Goal: Complete application form: Complete application form

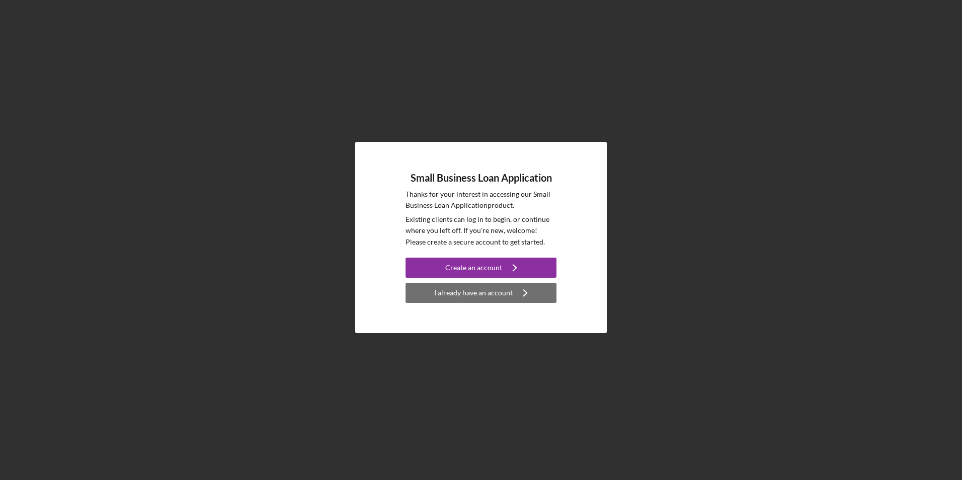
click at [468, 290] on div "I already have an account" at bounding box center [473, 293] width 79 height 20
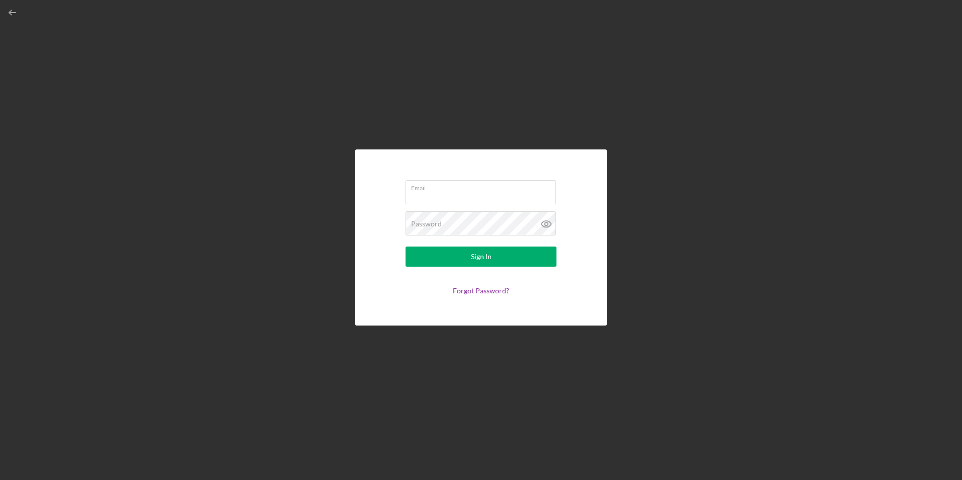
type input "[EMAIL_ADDRESS][DOMAIN_NAME]"
click at [476, 260] on div "Sign In" at bounding box center [481, 257] width 21 height 20
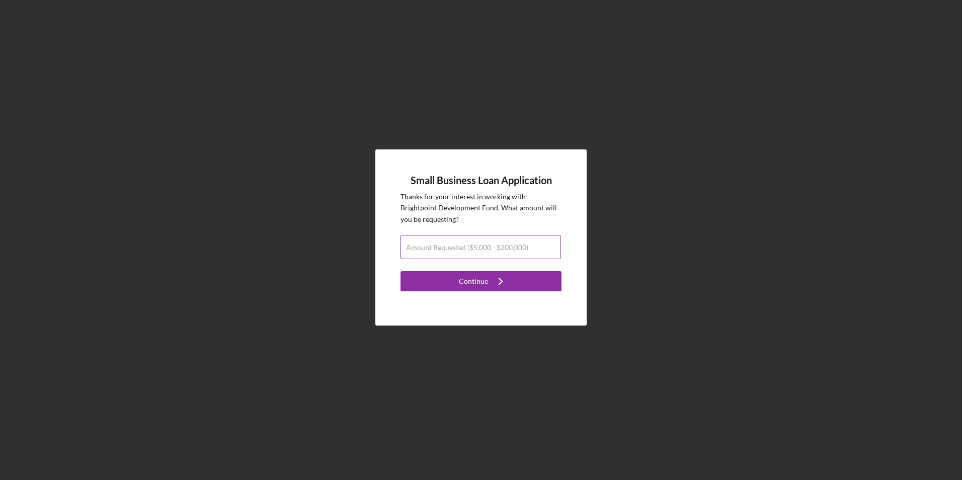
click at [414, 244] on label "Amount Requested ($5,000 - $200,000)" at bounding box center [467, 248] width 122 height 8
click at [414, 244] on input "Amount Requested ($5,000 - $200,000)" at bounding box center [481, 247] width 161 height 24
type input "$200,000"
drag, startPoint x: 500, startPoint y: 273, endPoint x: 605, endPoint y: 271, distance: 105.2
click at [502, 272] on icon "Icon/Navigate" at bounding box center [500, 281] width 25 height 25
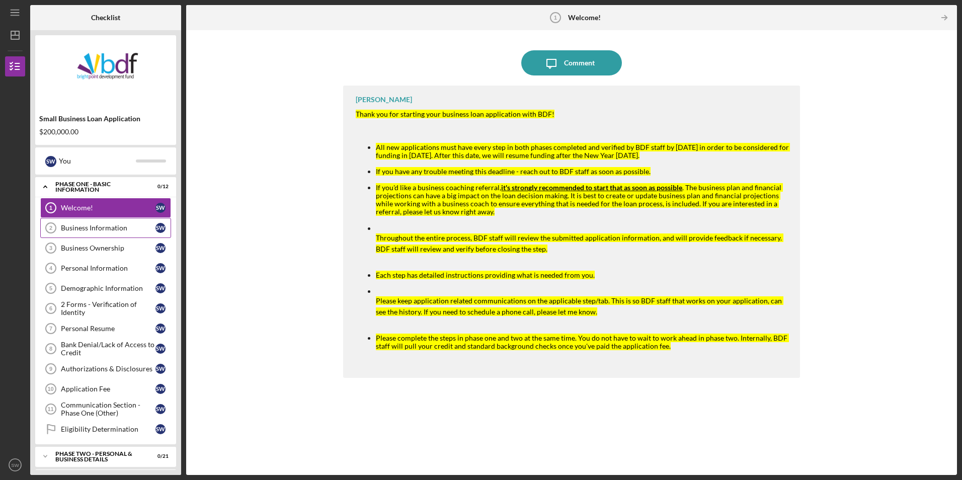
click at [86, 221] on link "Business Information 2 Business Information S W" at bounding box center [105, 228] width 131 height 20
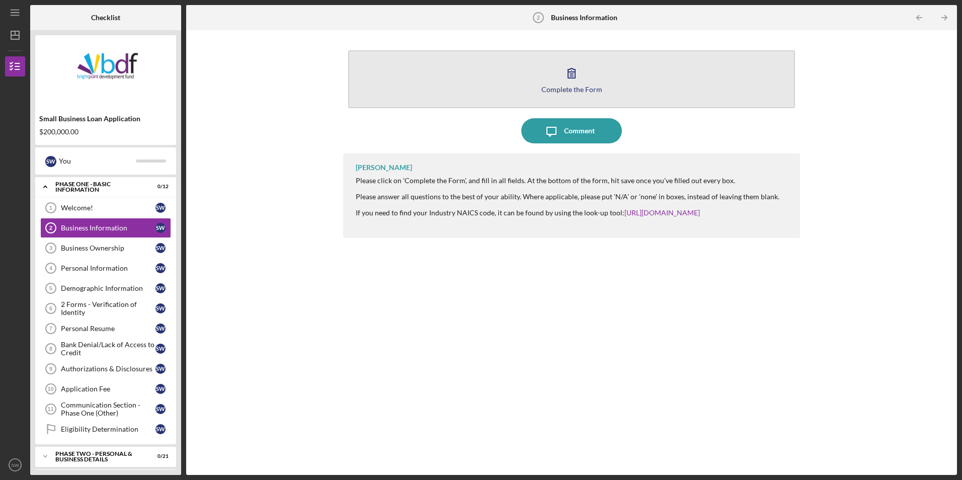
click at [561, 72] on icon "button" at bounding box center [571, 72] width 25 height 25
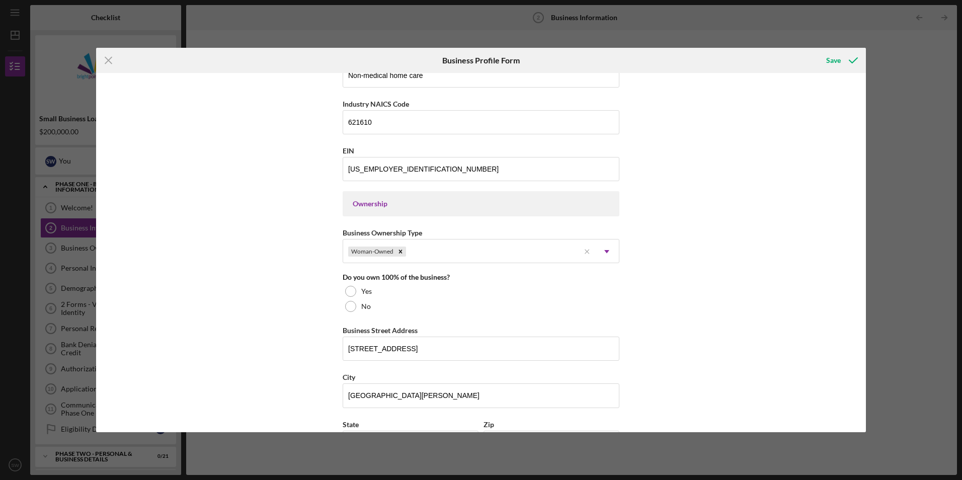
scroll to position [352, 0]
drag, startPoint x: 347, startPoint y: 289, endPoint x: 374, endPoint y: 286, distance: 26.8
click at [348, 289] on div at bounding box center [350, 290] width 11 height 11
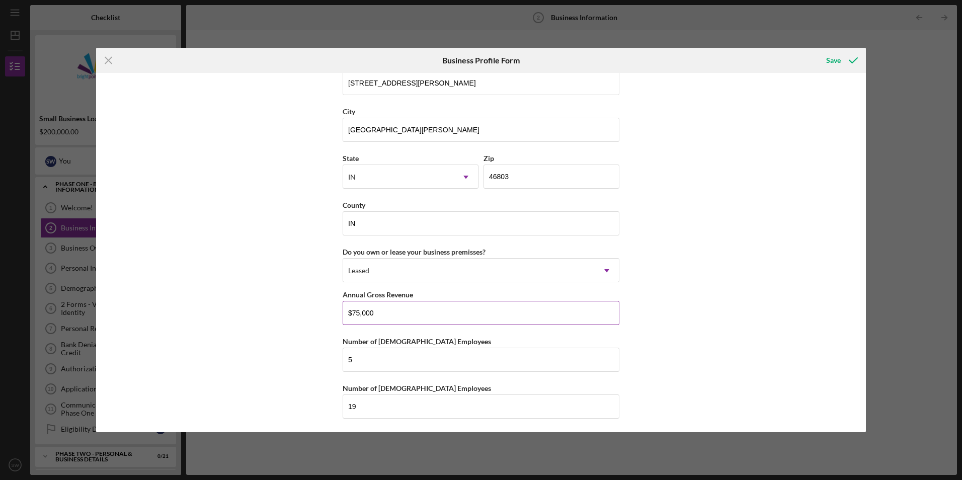
scroll to position [857, 0]
drag, startPoint x: 357, startPoint y: 311, endPoint x: 350, endPoint y: 313, distance: 7.8
click at [350, 313] on input "$75,000" at bounding box center [481, 311] width 277 height 24
type input "$109,000"
drag, startPoint x: 357, startPoint y: 362, endPoint x: 343, endPoint y: 361, distance: 14.1
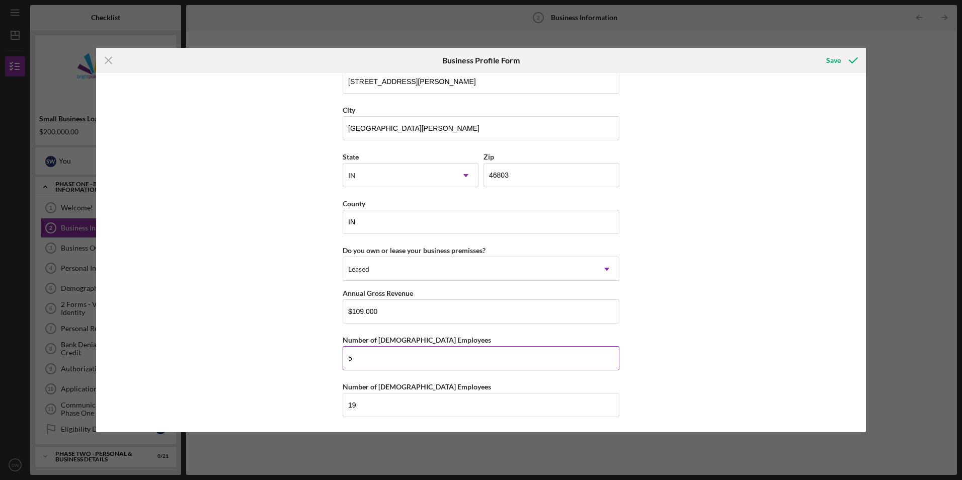
click at [343, 361] on input "5" at bounding box center [481, 358] width 277 height 24
type input "2"
type input "5"
drag, startPoint x: 359, startPoint y: 408, endPoint x: 342, endPoint y: 407, distance: 17.1
click at [343, 407] on input "19" at bounding box center [481, 405] width 277 height 24
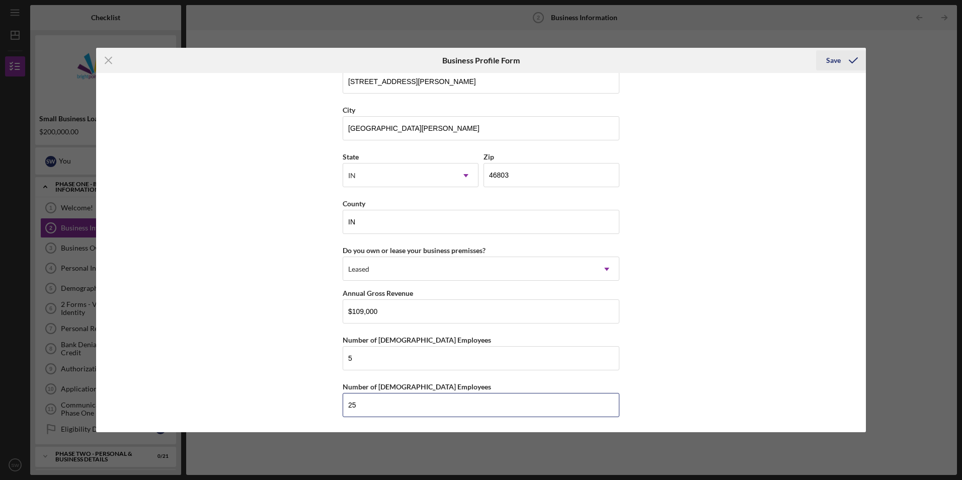
type input "25"
click at [835, 57] on div "Save" at bounding box center [833, 60] width 15 height 20
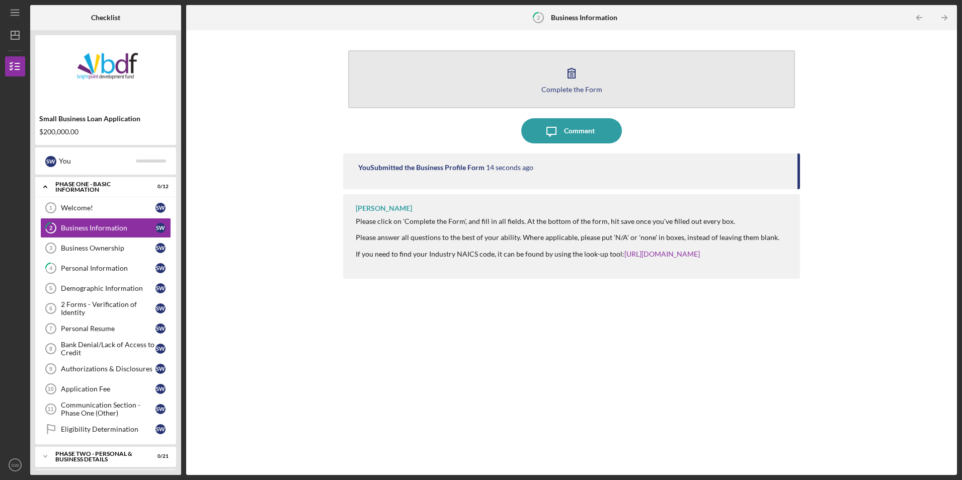
click at [562, 73] on icon "button" at bounding box center [571, 72] width 25 height 25
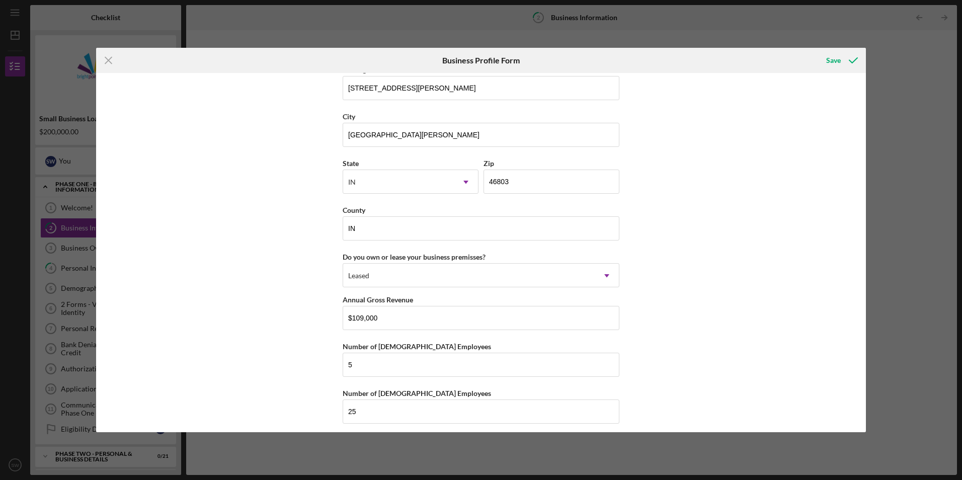
scroll to position [857, 0]
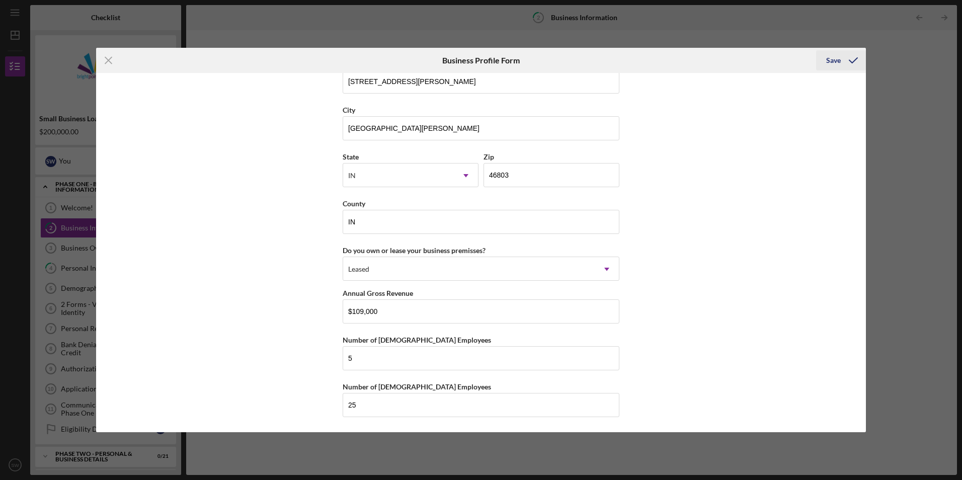
click at [847, 60] on icon "submit" at bounding box center [853, 60] width 25 height 25
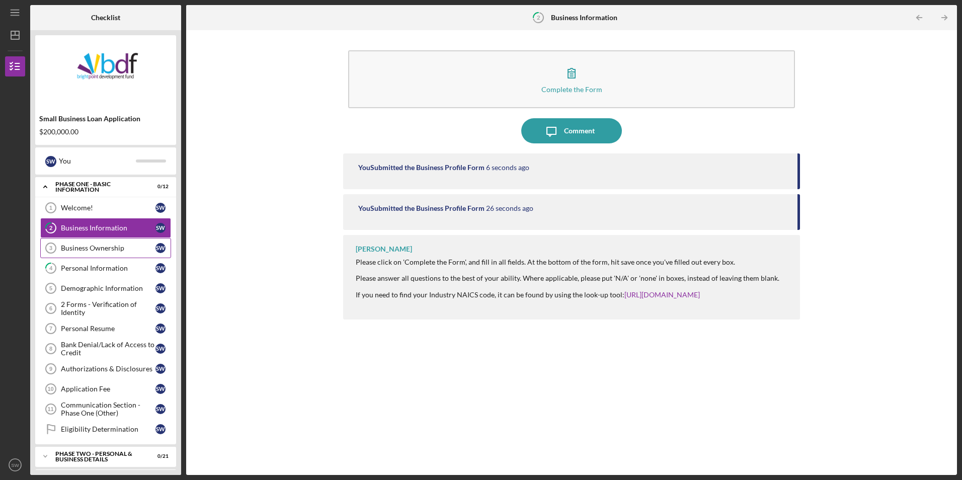
click at [104, 246] on div "Business Ownership" at bounding box center [108, 248] width 95 height 8
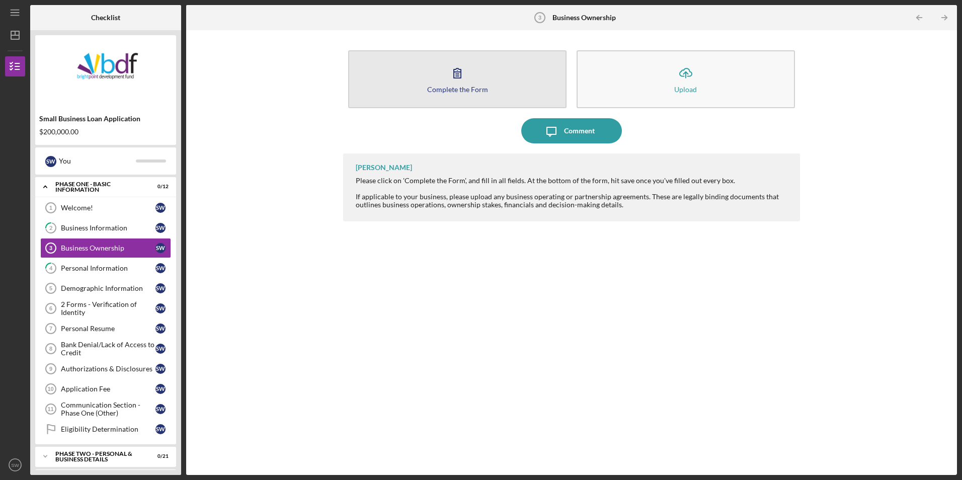
click at [465, 79] on icon "button" at bounding box center [457, 72] width 25 height 25
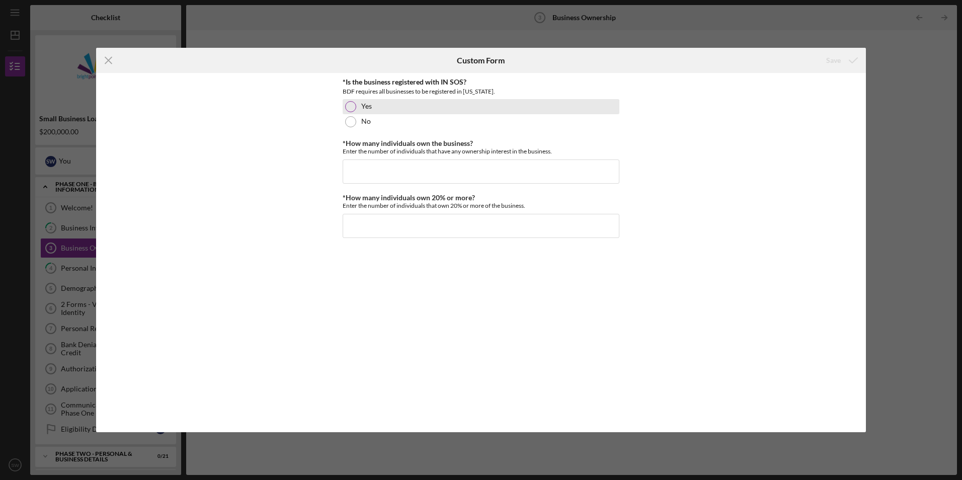
click at [350, 107] on div at bounding box center [350, 106] width 11 height 11
click at [404, 170] on input "*How many individuals own the business?" at bounding box center [481, 172] width 277 height 24
type input "1"
click at [386, 226] on input "*How many individuals own 20% or more?" at bounding box center [481, 226] width 277 height 24
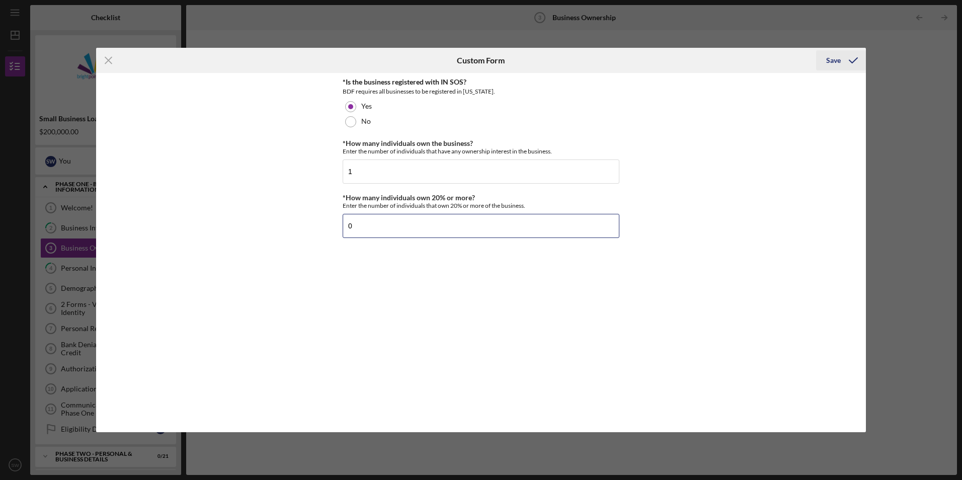
type input "0"
click at [832, 57] on div "Save" at bounding box center [833, 60] width 15 height 20
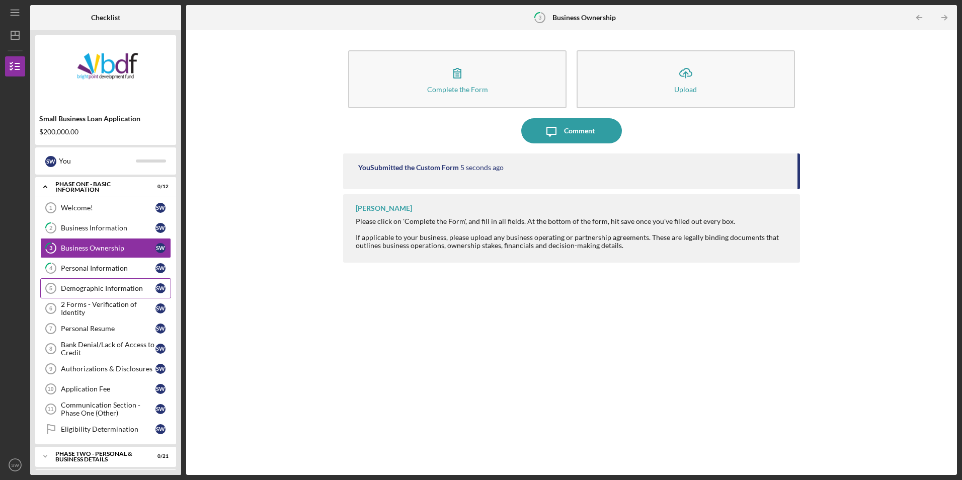
click at [115, 289] on div "Demographic Information" at bounding box center [108, 288] width 95 height 8
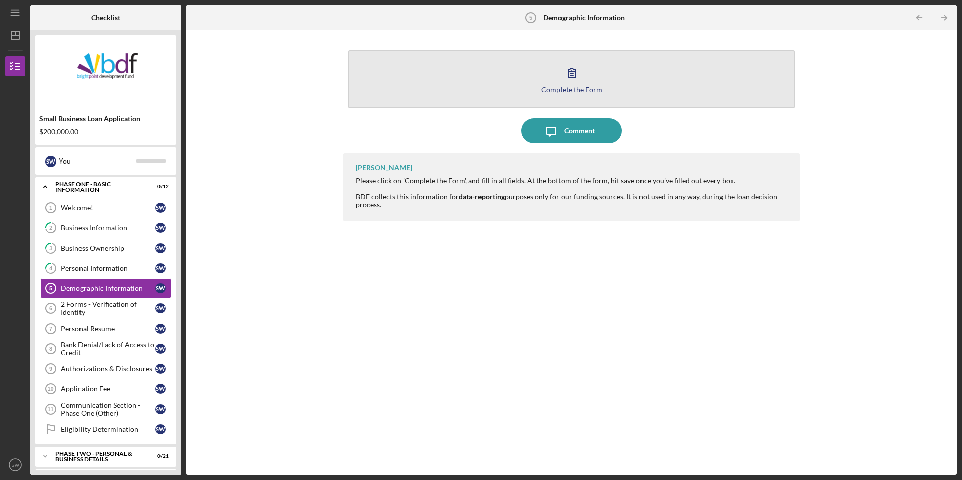
click at [574, 74] on icon "button" at bounding box center [571, 72] width 25 height 25
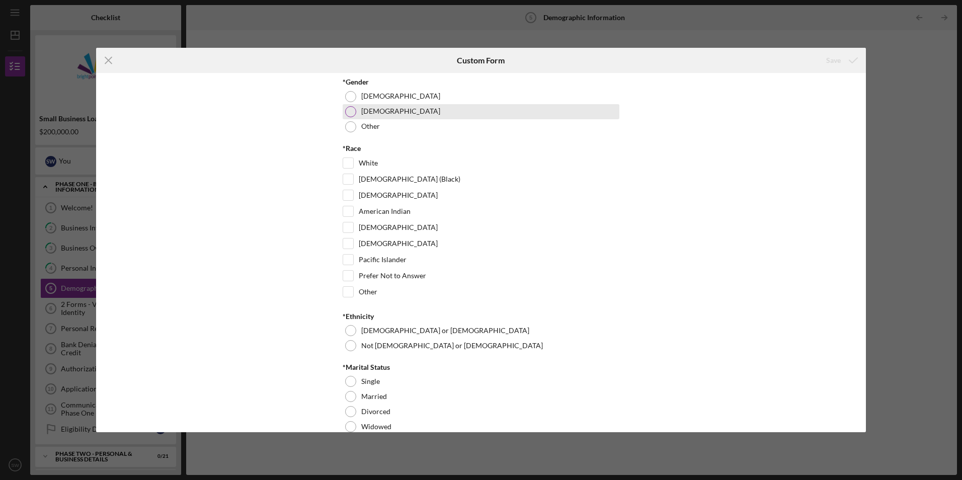
click at [350, 113] on div at bounding box center [350, 111] width 11 height 11
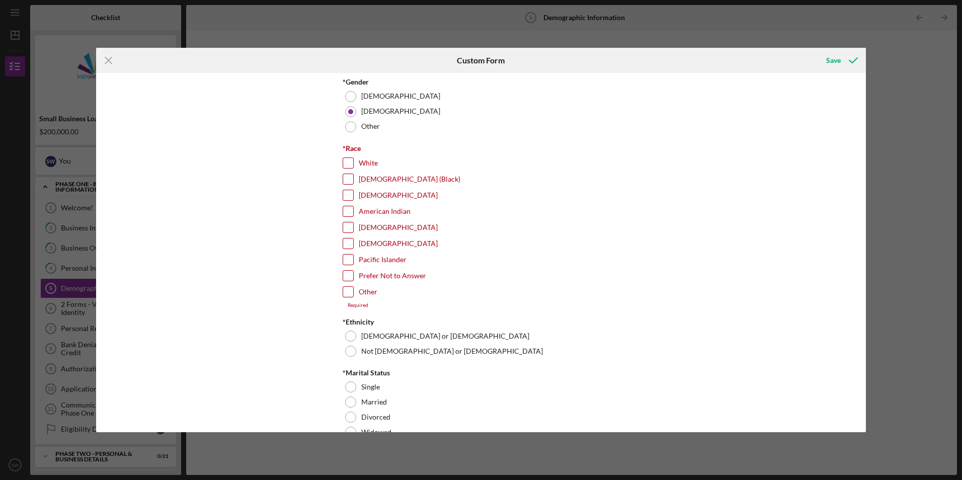
click at [343, 178] on input "[DEMOGRAPHIC_DATA] (Black)" at bounding box center [348, 179] width 10 height 10
checkbox input "true"
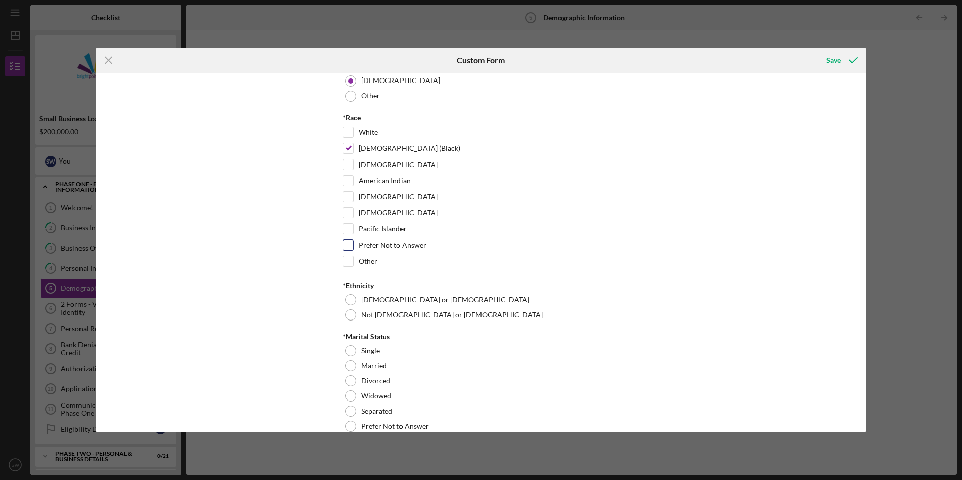
scroll to position [47, 0]
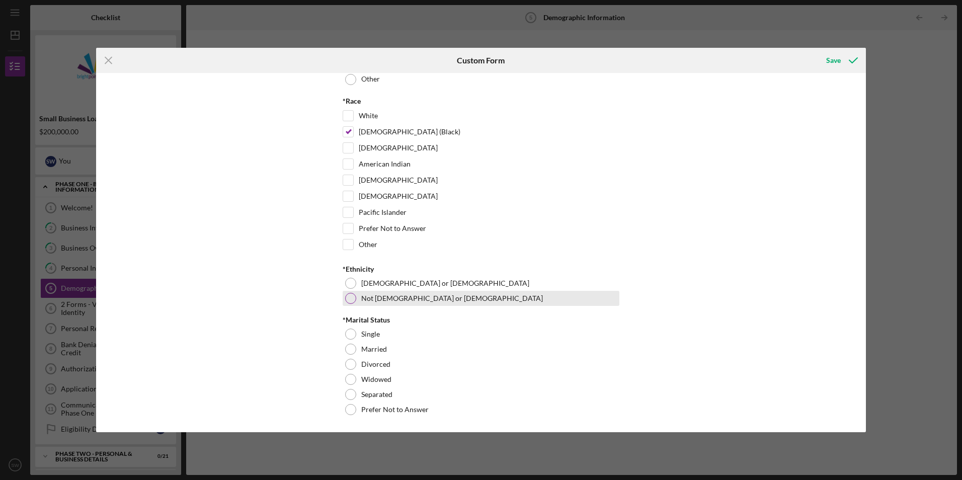
click at [346, 296] on div at bounding box center [350, 298] width 11 height 11
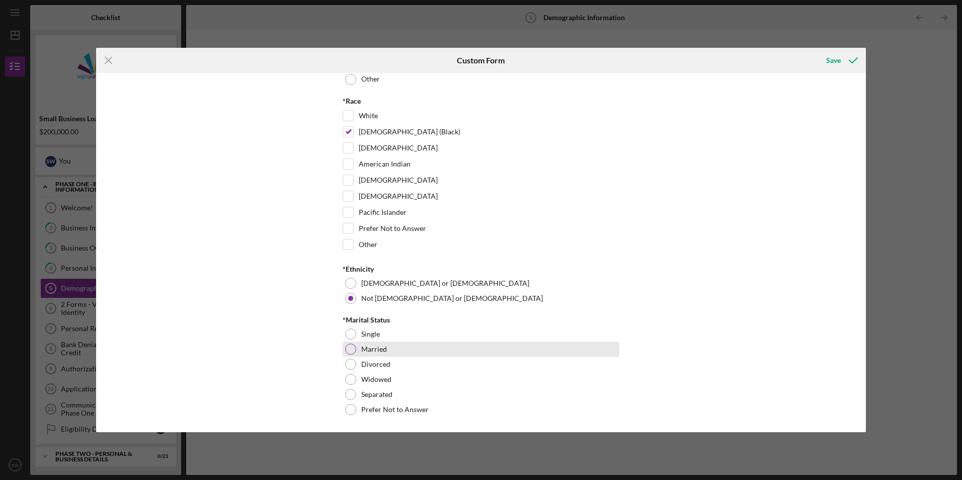
click at [355, 346] on div "Married" at bounding box center [481, 349] width 277 height 15
click at [834, 59] on div "Save" at bounding box center [833, 60] width 15 height 20
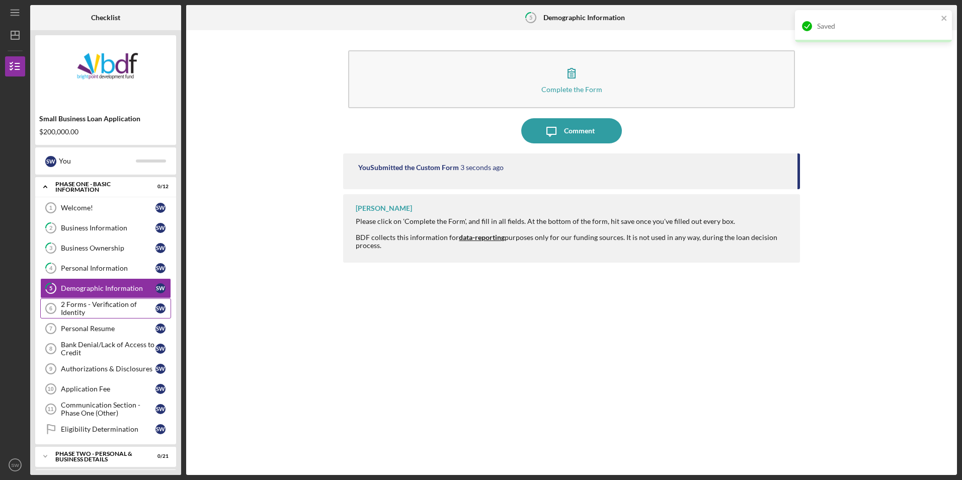
click at [102, 306] on div "2 Forms - Verification of Identity" at bounding box center [108, 308] width 95 height 16
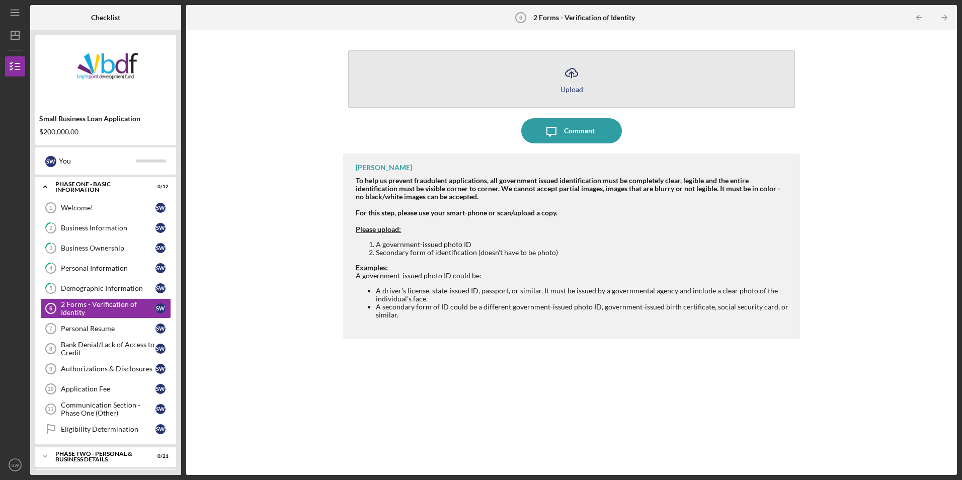
click at [584, 81] on button "Icon/Upload Upload" at bounding box center [571, 79] width 446 height 58
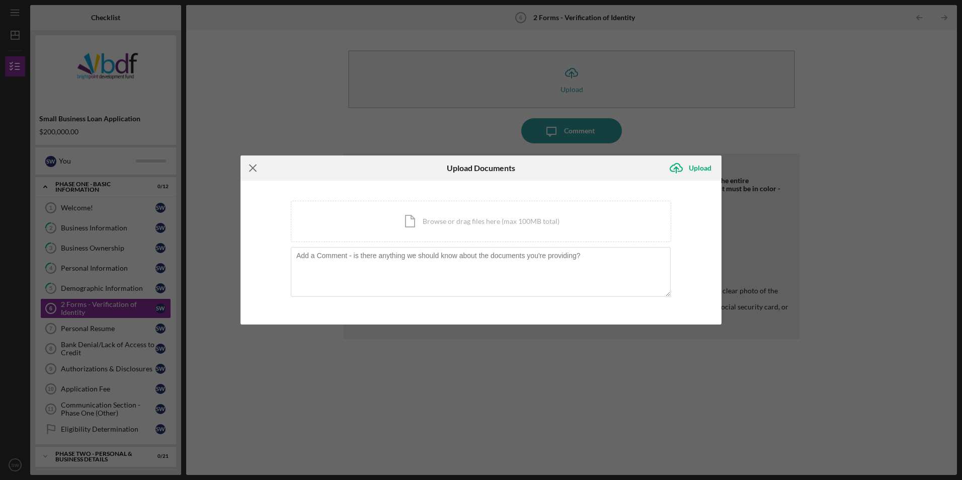
click at [251, 167] on line at bounding box center [253, 168] width 7 height 7
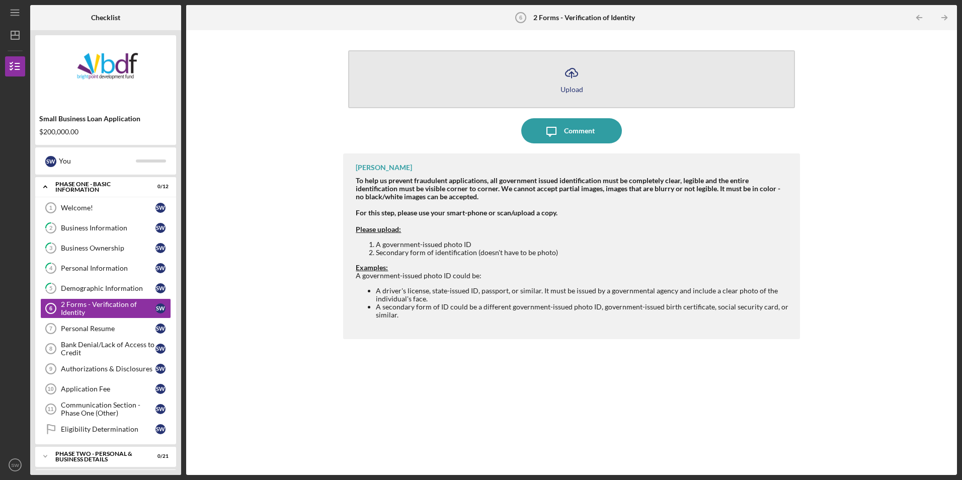
click at [571, 82] on icon "Icon/Upload" at bounding box center [571, 72] width 25 height 25
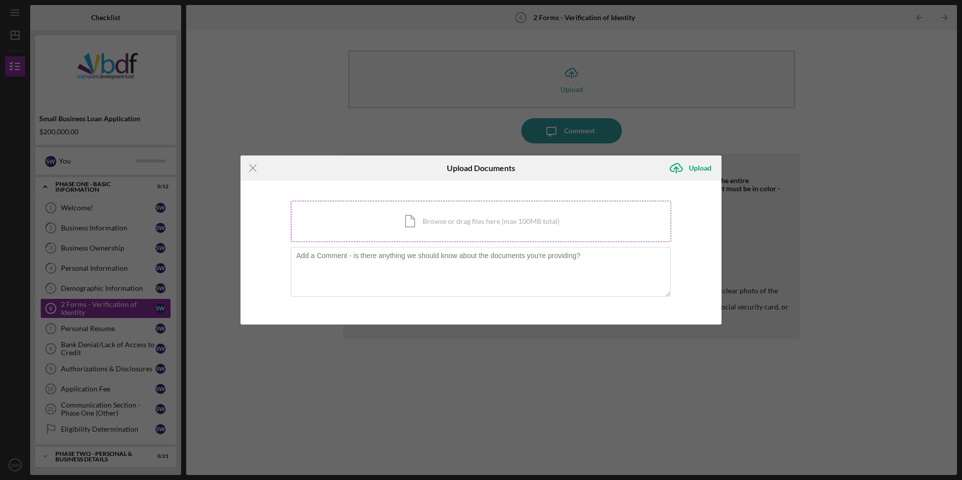
click at [460, 222] on div "Icon/Document Browse or drag files here (max 100MB total) Tap to choose files o…" at bounding box center [481, 221] width 380 height 41
click at [251, 164] on icon "Icon/Menu Close" at bounding box center [253, 168] width 25 height 25
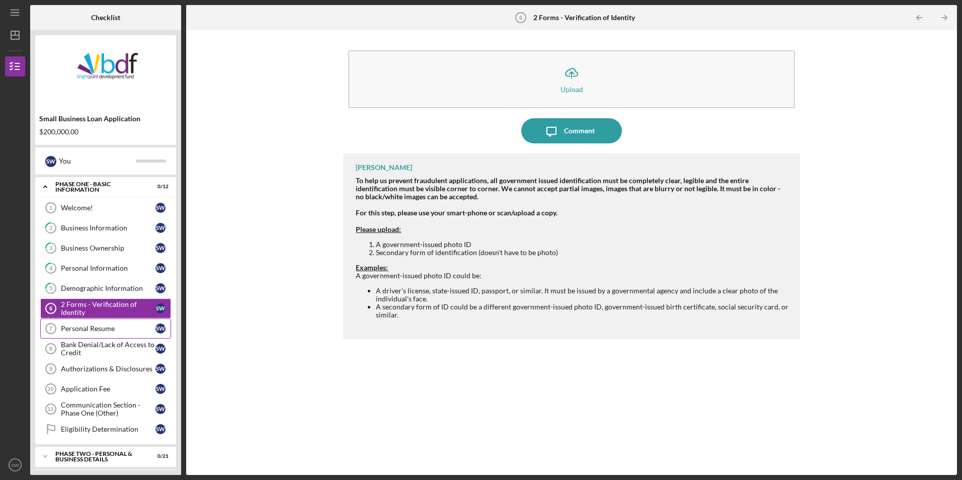
click at [104, 329] on div "Personal Resume" at bounding box center [108, 329] width 95 height 8
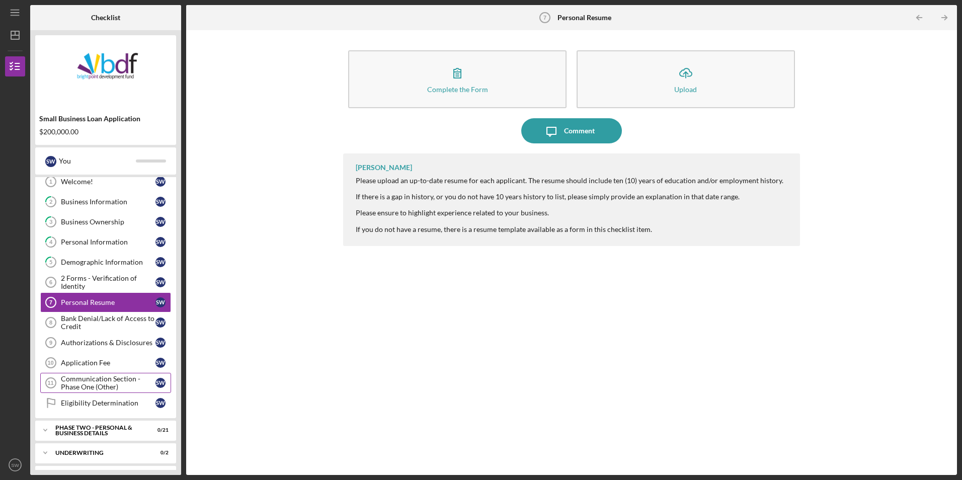
scroll to position [50, 0]
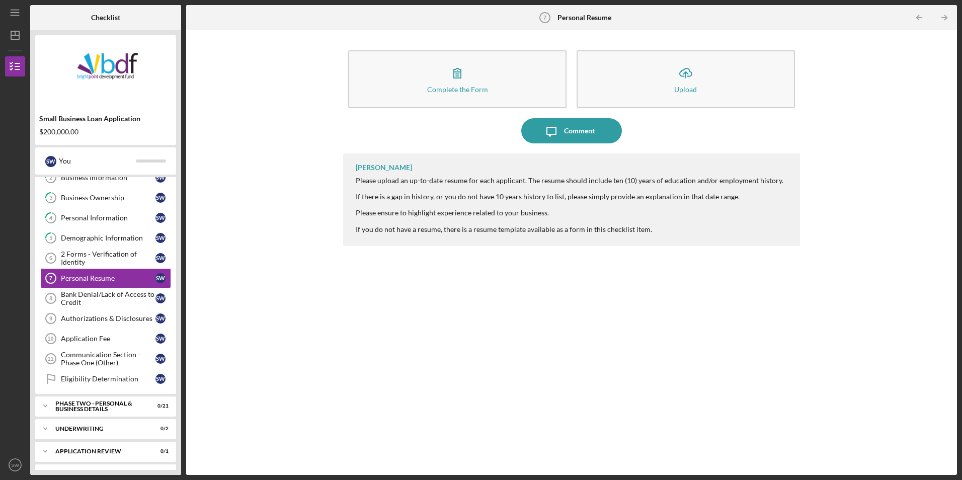
click at [308, 145] on div "Complete the Form Form Icon/Upload Upload Icon/Message Comment [PERSON_NAME] Pl…" at bounding box center [571, 252] width 761 height 435
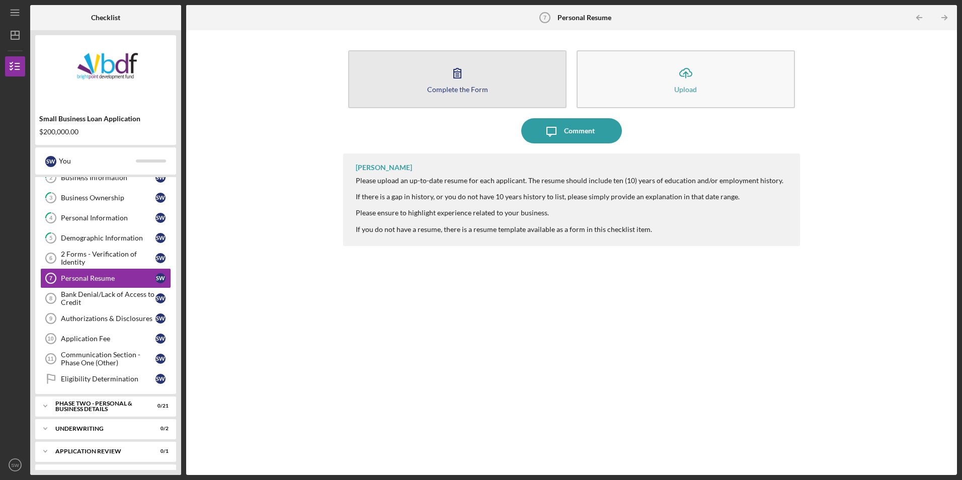
click at [463, 81] on icon "button" at bounding box center [457, 72] width 25 height 25
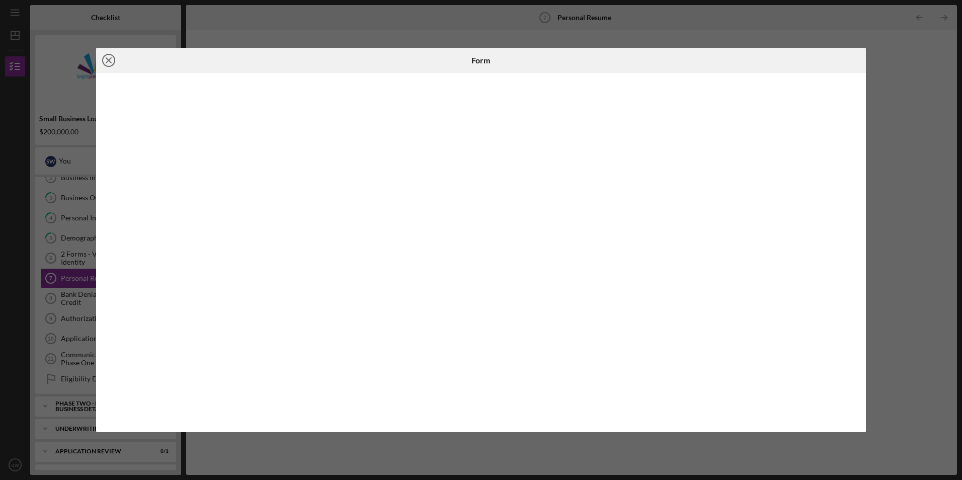
click at [112, 60] on icon "Icon/Close" at bounding box center [108, 60] width 25 height 25
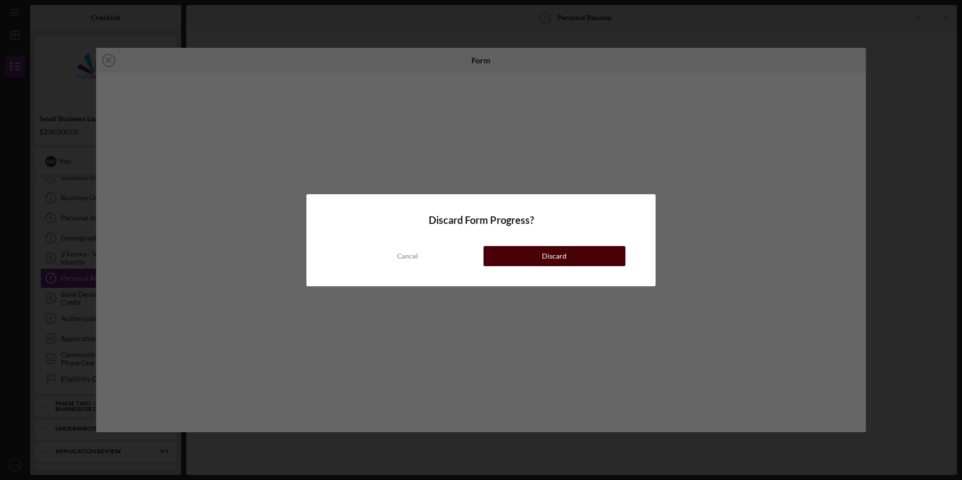
drag, startPoint x: 546, startPoint y: 256, endPoint x: 549, endPoint y: 251, distance: 6.1
click at [546, 256] on div "Discard" at bounding box center [554, 256] width 25 height 20
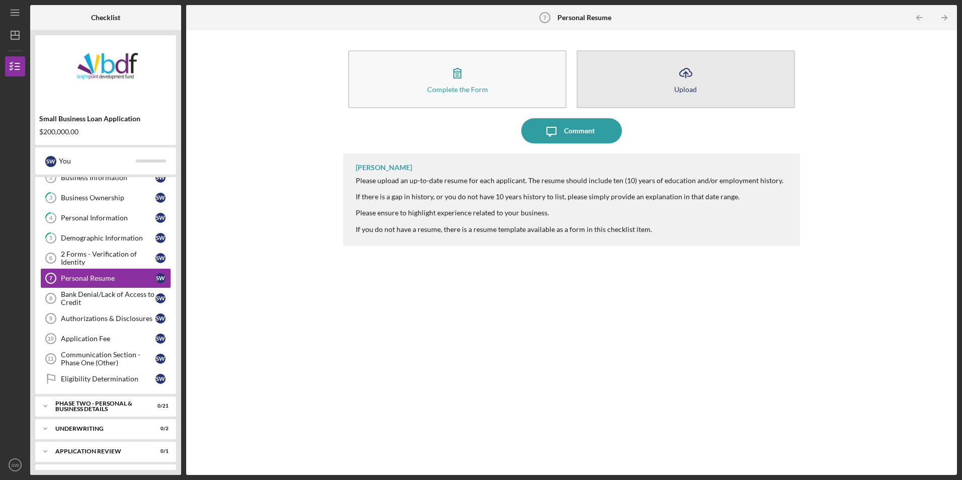
click at [679, 86] on div "Upload" at bounding box center [685, 90] width 23 height 8
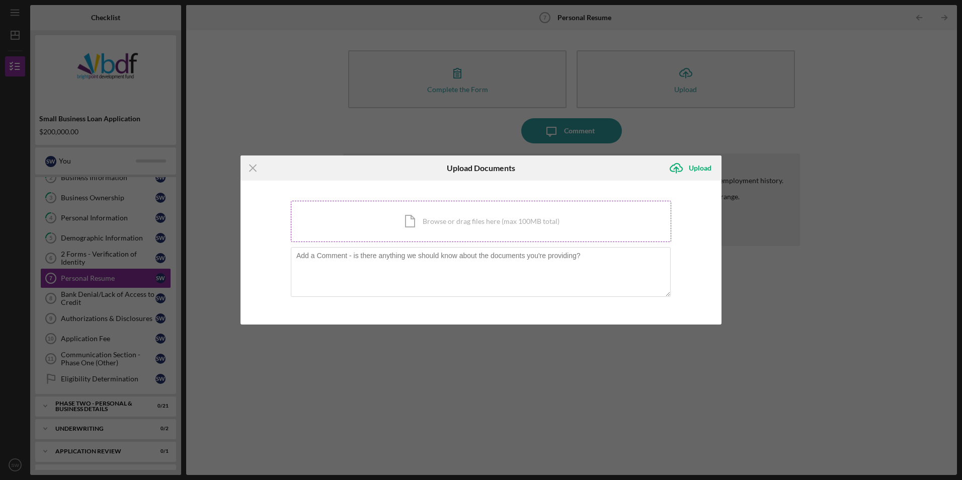
click at [525, 215] on div "Icon/Document Browse or drag files here (max 100MB total) Tap to choose files o…" at bounding box center [481, 221] width 380 height 41
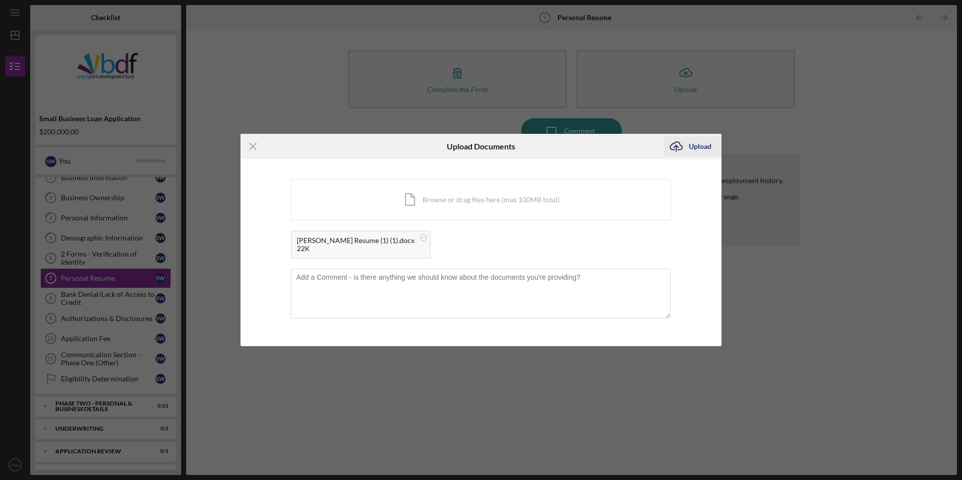
click at [689, 142] on div "Upload" at bounding box center [700, 146] width 23 height 20
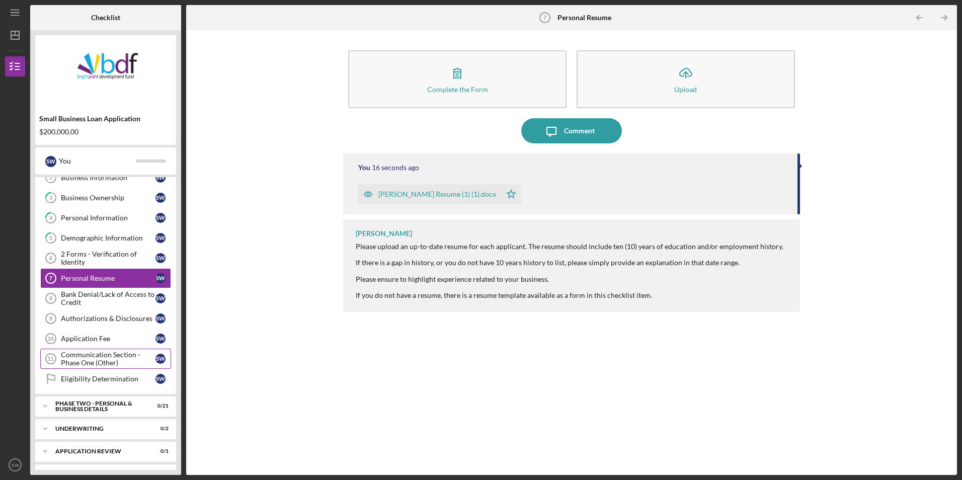
click at [106, 362] on div "Communication Section - Phase One (Other)" at bounding box center [108, 359] width 95 height 16
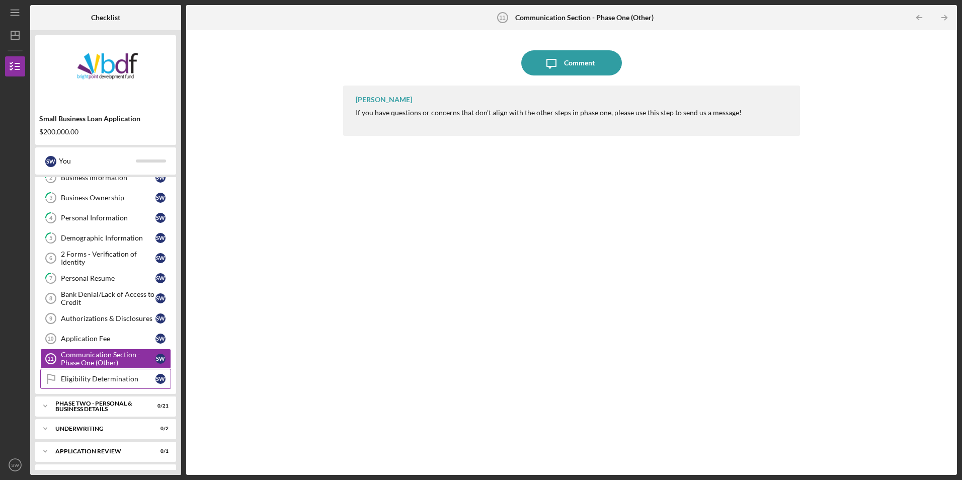
click at [102, 374] on link "Eligibility Determination Eligibility Determination S W" at bounding box center [105, 379] width 131 height 20
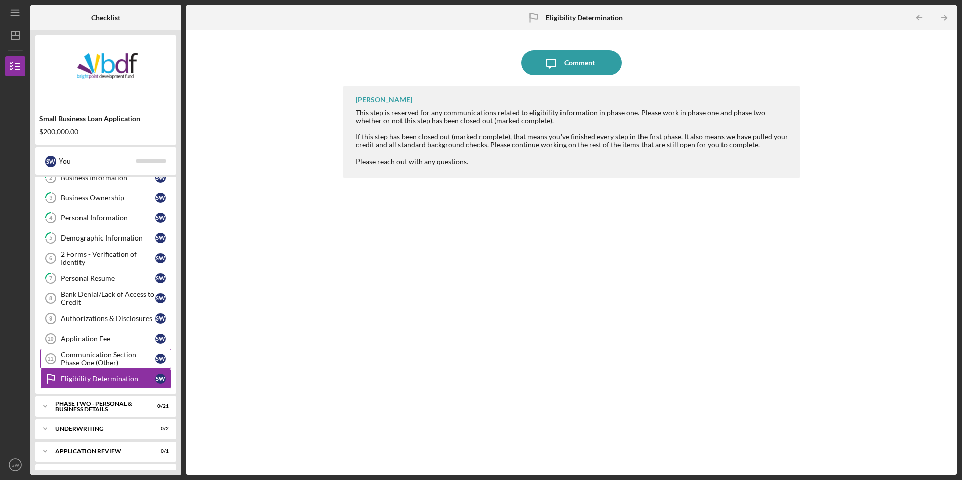
click at [104, 361] on div "Communication Section - Phase One (Other)" at bounding box center [108, 359] width 95 height 16
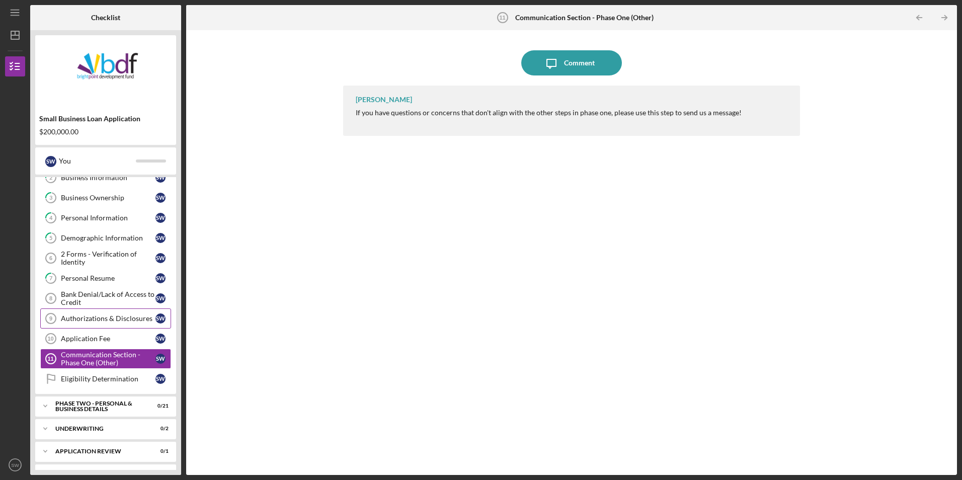
click at [113, 319] on div "Authorizations & Disclosures" at bounding box center [108, 319] width 95 height 8
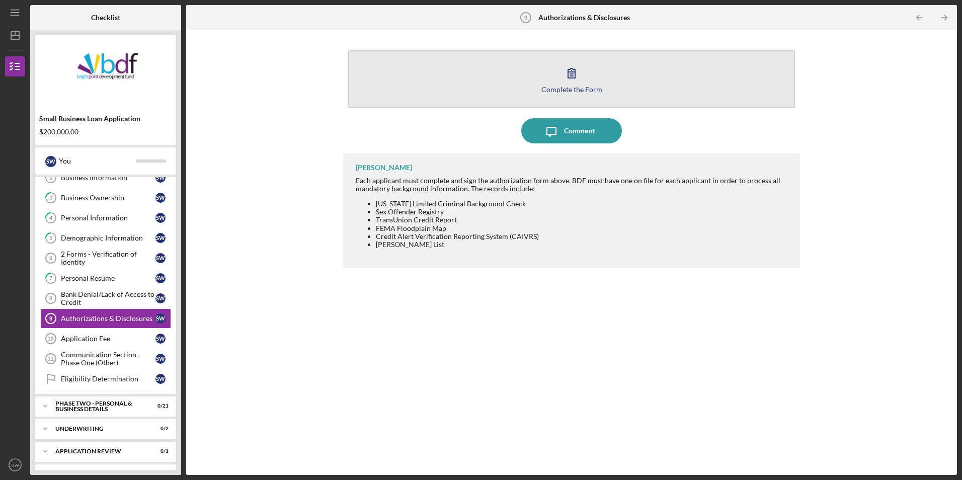
click at [556, 78] on button "Complete the Form Form" at bounding box center [571, 79] width 446 height 58
